Goal: Navigation & Orientation: Find specific page/section

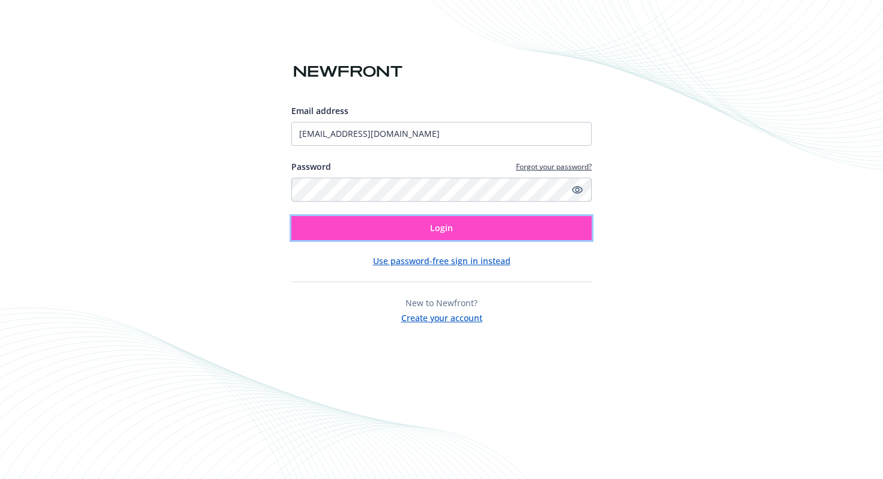
click at [428, 228] on button "Login" at bounding box center [441, 228] width 300 height 24
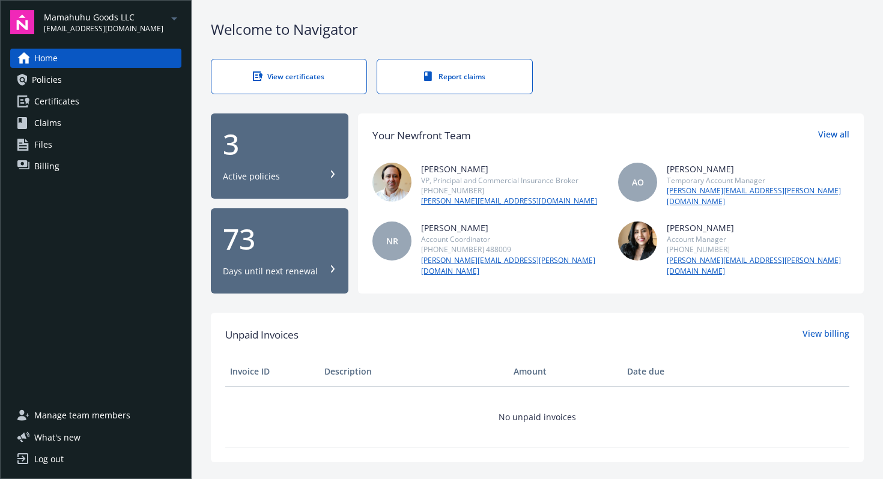
click at [134, 16] on div "Mamahuhu Goods LLC [EMAIL_ADDRESS][DOMAIN_NAME]" at bounding box center [112, 22] width 137 height 23
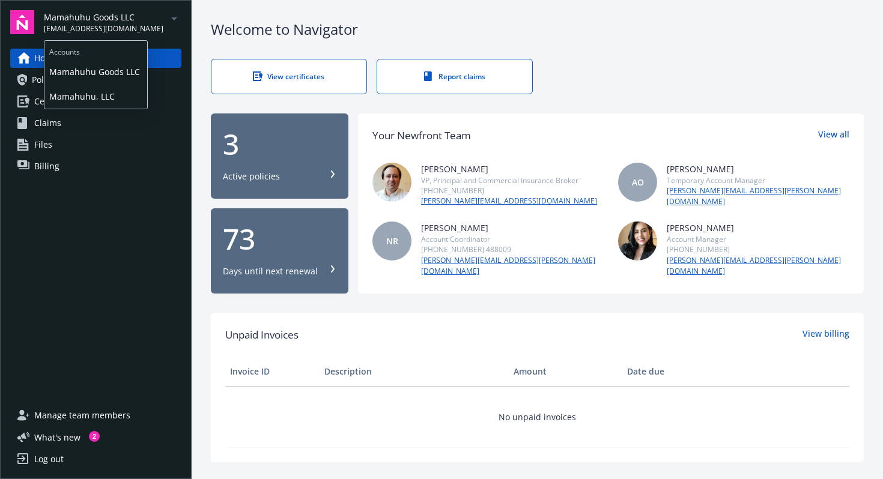
click at [104, 95] on span "Mamahuhu, LLC" at bounding box center [95, 96] width 93 height 25
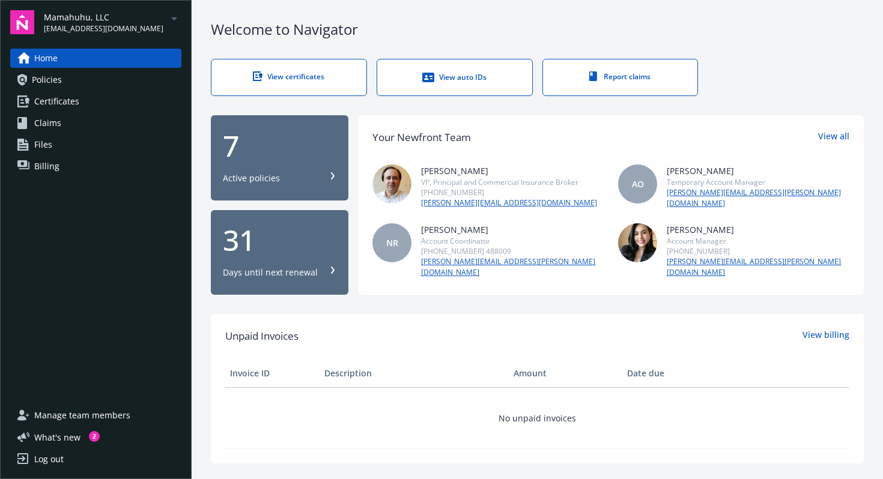
click at [53, 77] on span "Policies" at bounding box center [47, 79] width 30 height 19
